Goal: Transaction & Acquisition: Purchase product/service

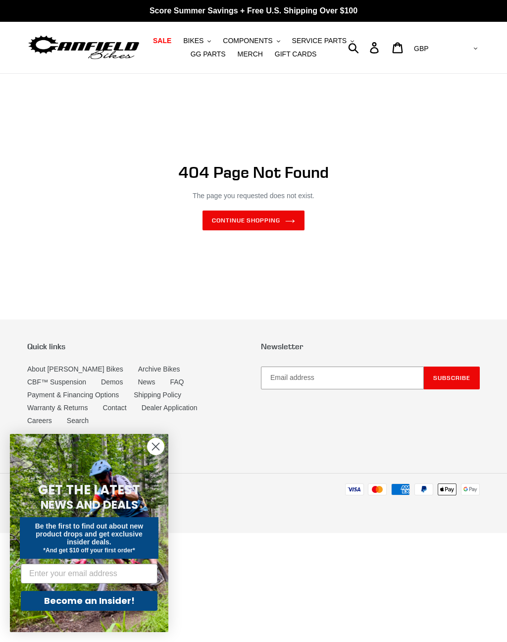
click at [255, 46] on button "COMPONENTS .cls-1{fill:#231f20}" at bounding box center [251, 40] width 67 height 13
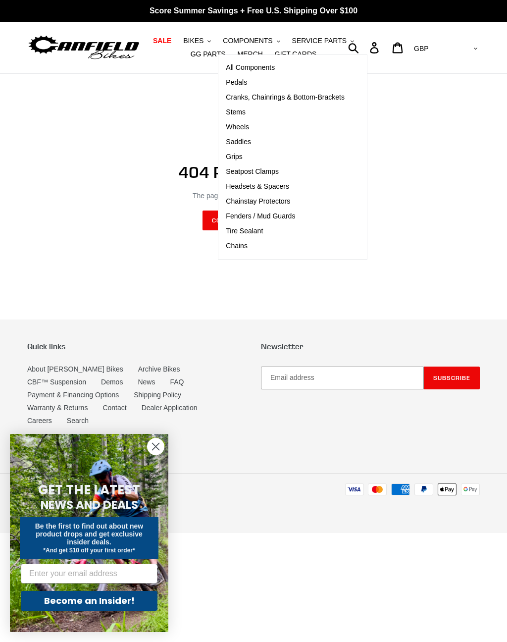
click at [269, 95] on span "Cranks, Chainrings & Bottom-Brackets" at bounding box center [285, 97] width 119 height 8
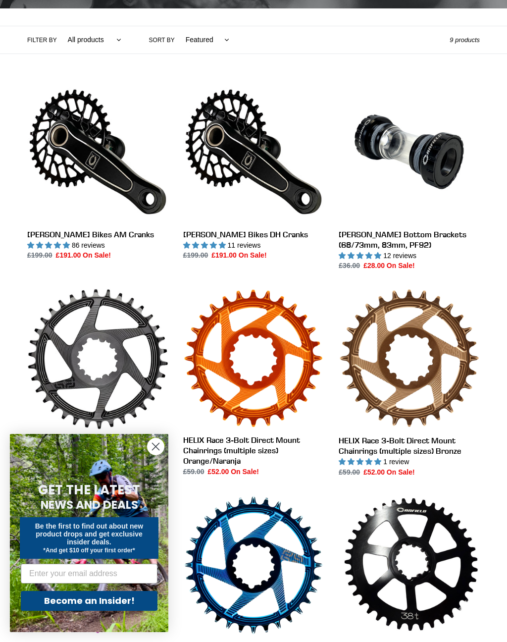
scroll to position [204, 0]
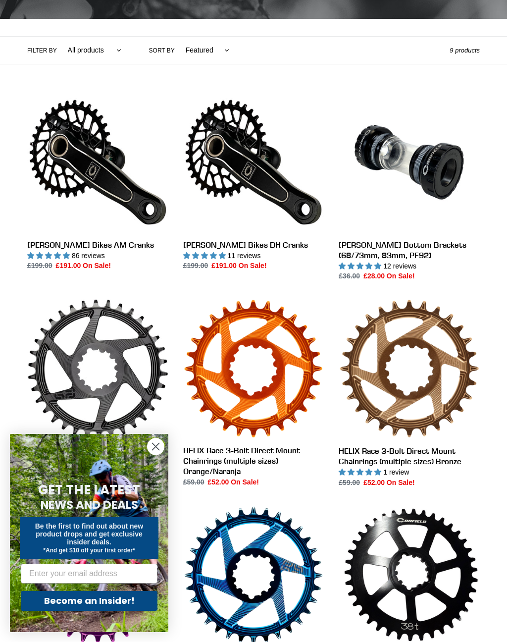
click at [60, 248] on link "Canfield Bikes AM Cranks" at bounding box center [97, 181] width 141 height 179
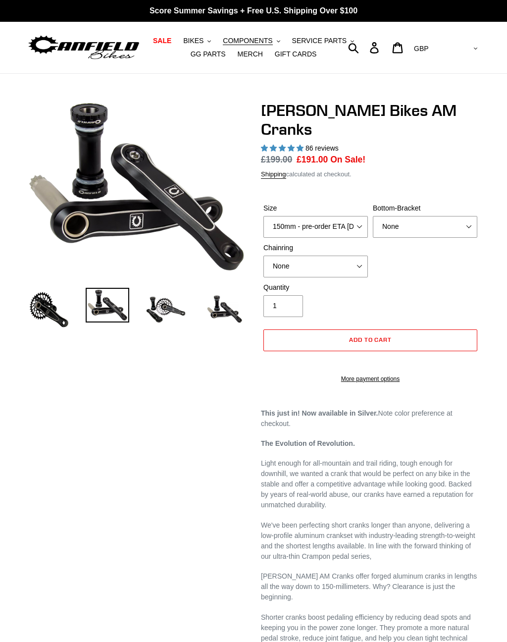
select select "highest-rating"
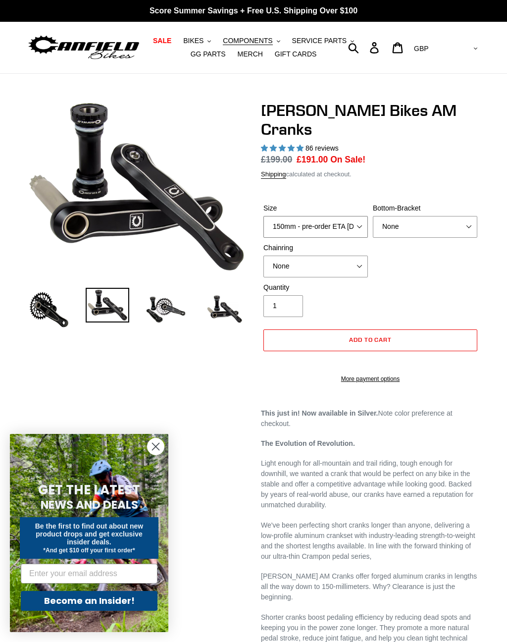
click at [350, 216] on select "150mm - pre-order ETA [DATE] 155mm - pre-order ETA [DATE] 160mm - pre-order ETA…" at bounding box center [316, 227] width 105 height 22
select select "155mm - pre-order ETA 9/30/25"
click at [331, 256] on select "None 30t Round (Boost 148) 30t Oval (Boost 148) 32t Round (Boost 148) 32t Oval …" at bounding box center [316, 267] width 105 height 22
click at [290, 256] on select "None 30t Round (Boost 148) 30t Oval (Boost 148) 32t Round (Boost 148) 32t Oval …" at bounding box center [316, 267] width 105 height 22
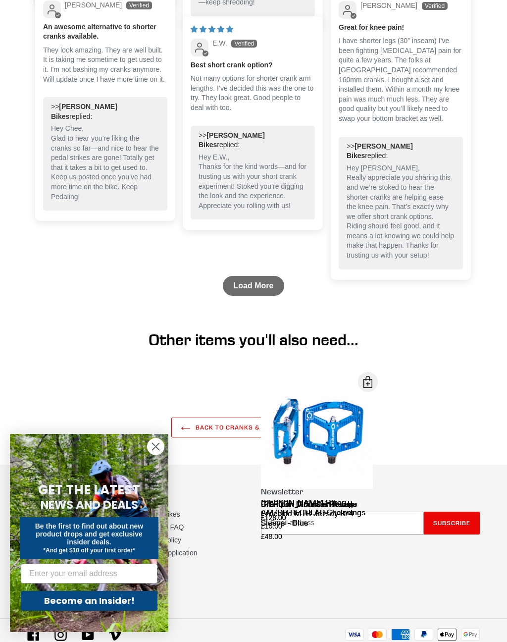
scroll to position [1773, 0]
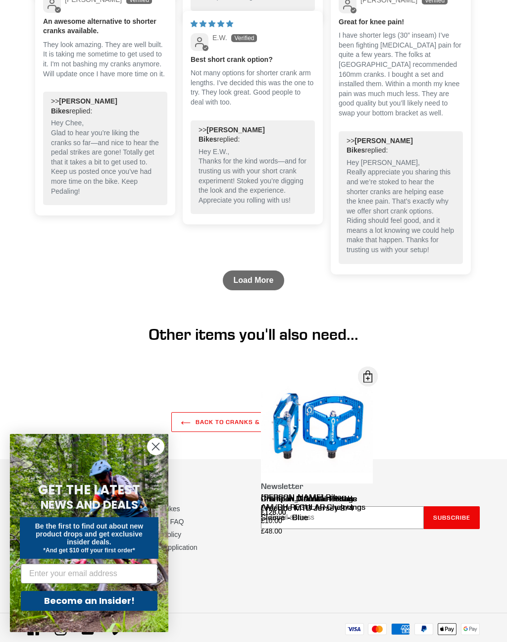
click at [156, 455] on circle "Close dialog" at bounding box center [156, 446] width 16 height 16
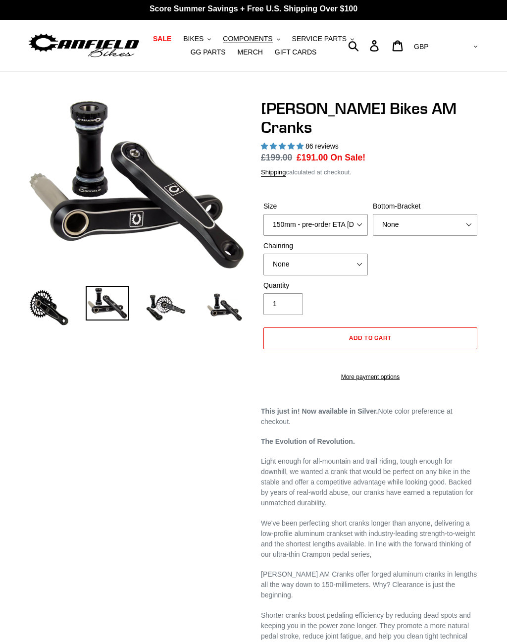
scroll to position [0, 0]
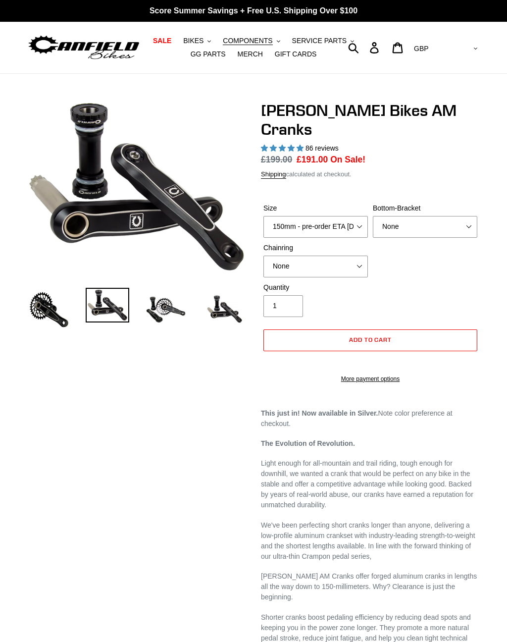
click at [166, 305] on img at bounding box center [166, 310] width 44 height 44
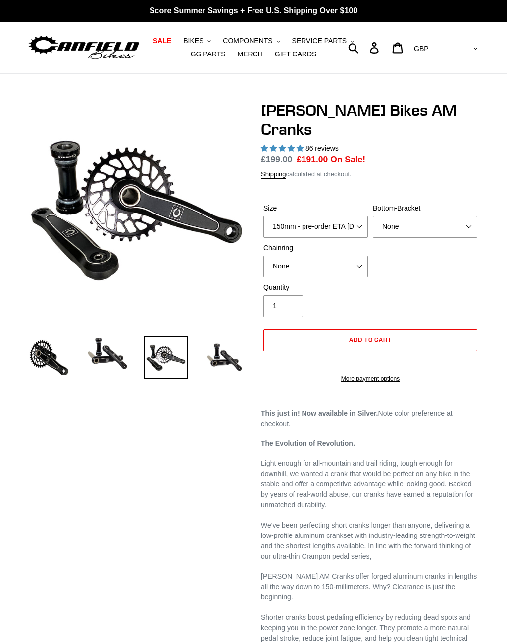
click at [221, 354] on img at bounding box center [225, 358] width 44 height 44
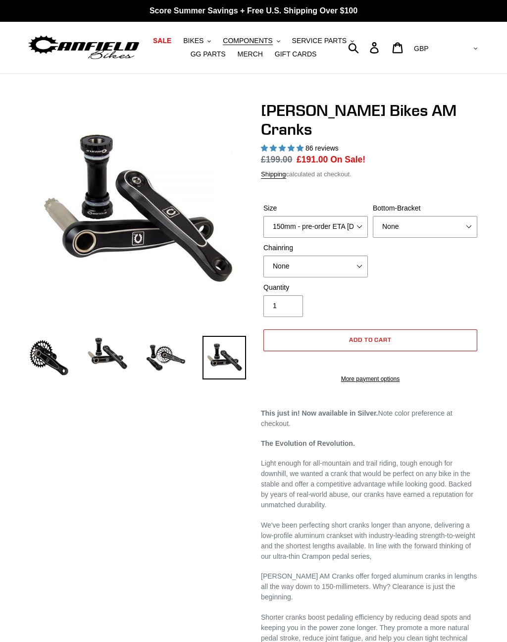
click at [44, 362] on img at bounding box center [49, 358] width 44 height 44
